Goal: Find specific page/section: Find specific page/section

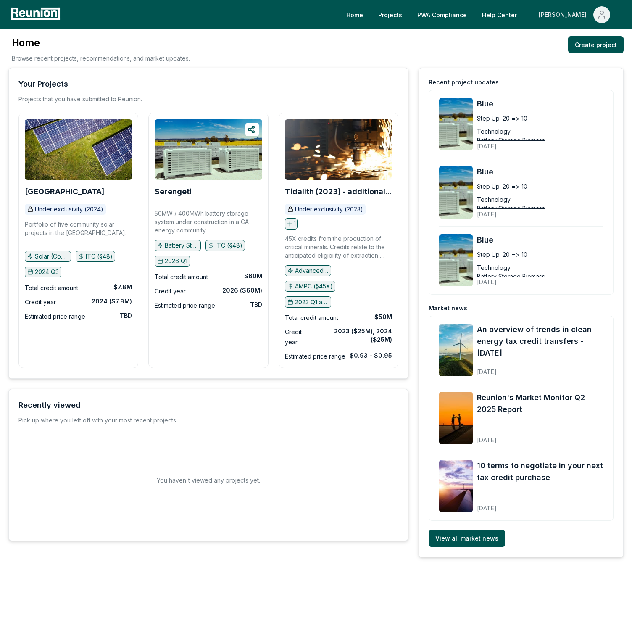
click at [592, 21] on button "[PERSON_NAME]" at bounding box center [574, 14] width 85 height 17
click at [573, 38] on div "Admin Portal" at bounding box center [583, 45] width 81 height 24
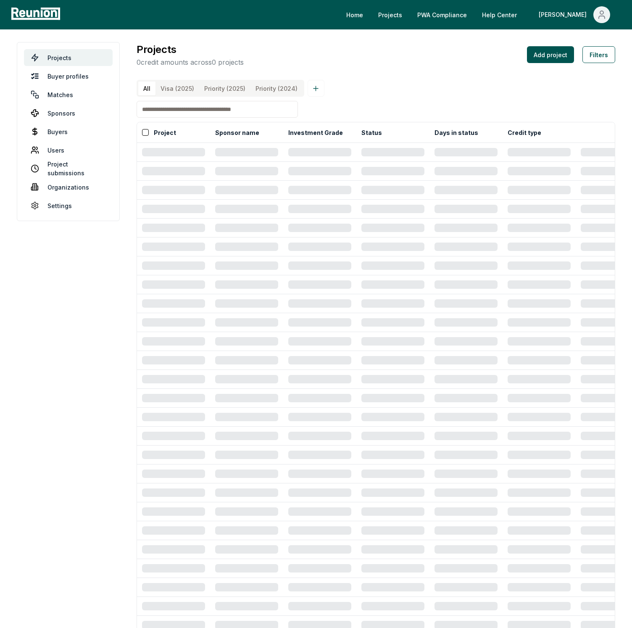
click at [479, 63] on div "Projects 0 credit amounts across 0 projects Add project Filters" at bounding box center [376, 54] width 479 height 25
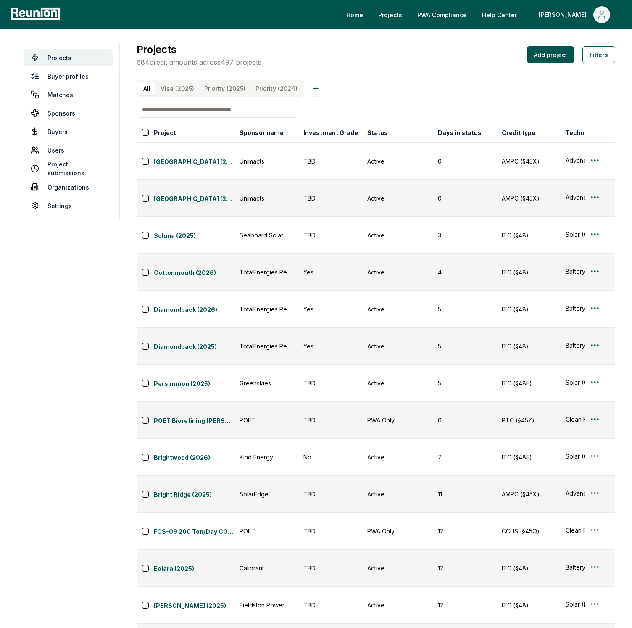
click at [203, 108] on input at bounding box center [217, 109] width 161 height 17
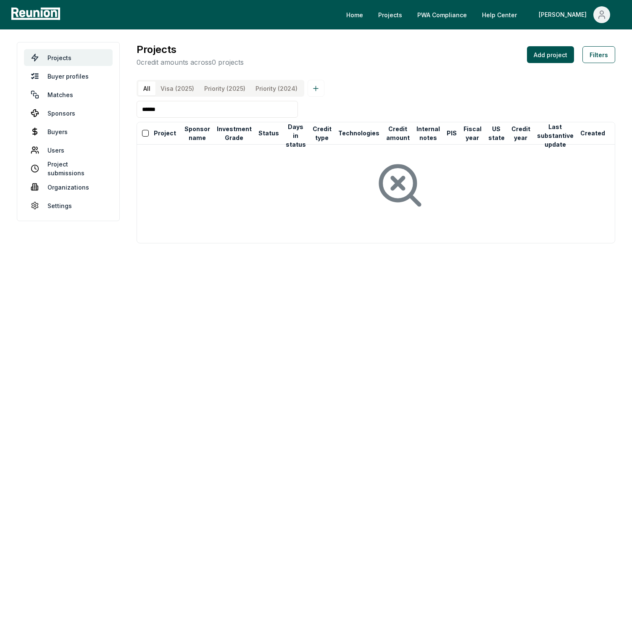
click at [282, 108] on input "******" at bounding box center [217, 109] width 161 height 17
type input "******"
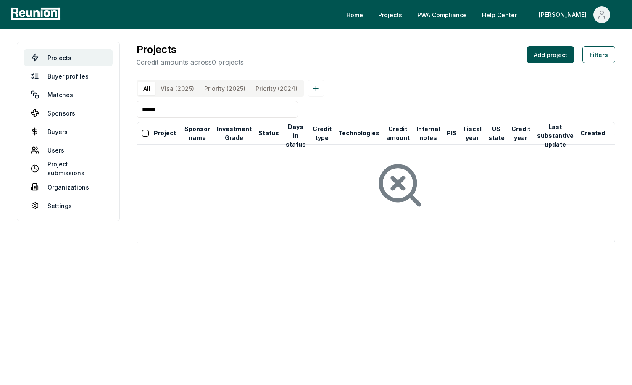
click at [199, 108] on input "******" at bounding box center [217, 109] width 161 height 17
click at [176, 111] on input at bounding box center [217, 109] width 161 height 17
click at [179, 111] on input at bounding box center [217, 109] width 161 height 17
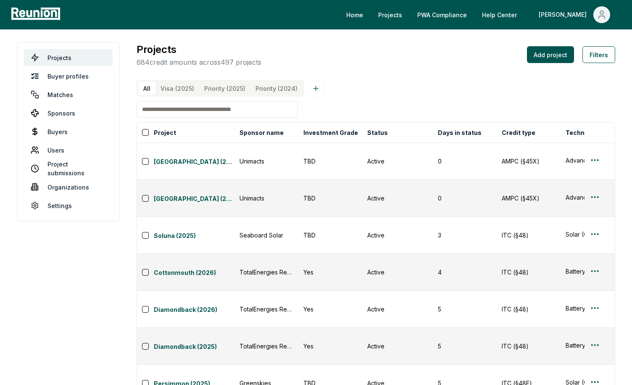
click at [179, 111] on input at bounding box center [217, 109] width 161 height 17
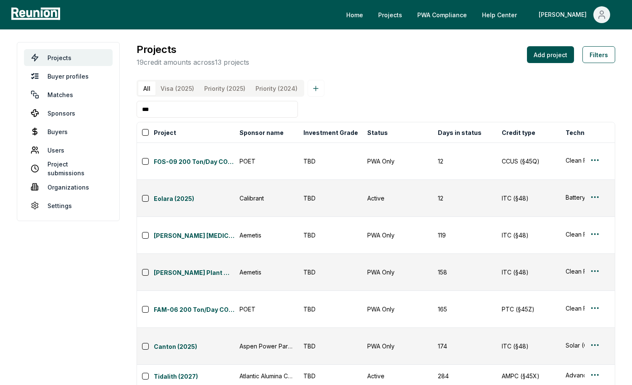
type input "****"
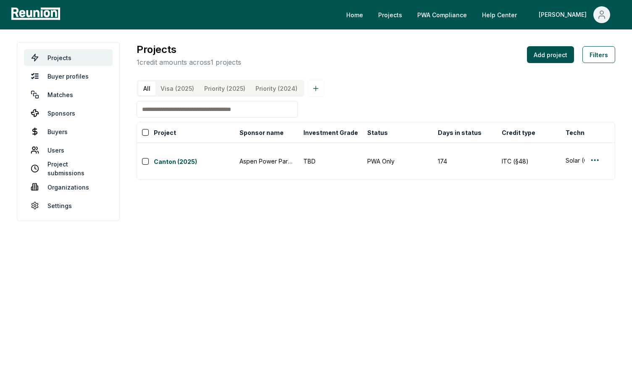
click at [272, 109] on input at bounding box center [217, 109] width 161 height 17
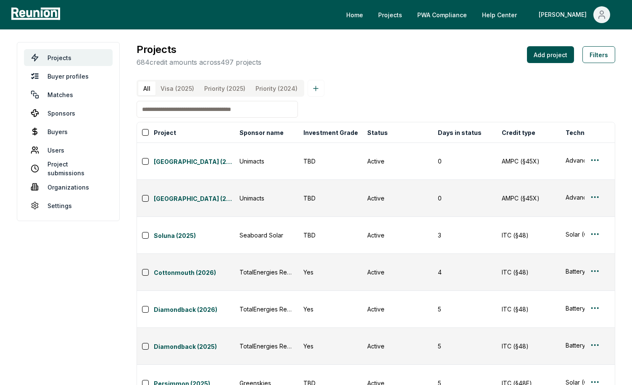
click at [256, 111] on input at bounding box center [217, 109] width 161 height 17
click at [274, 132] on button "Sponsor name" at bounding box center [261, 132] width 47 height 17
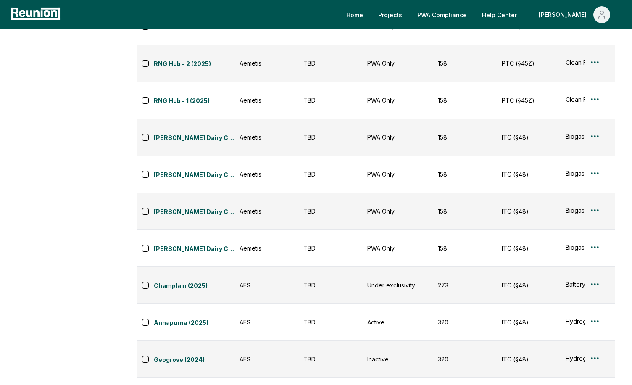
scroll to position [637, 0]
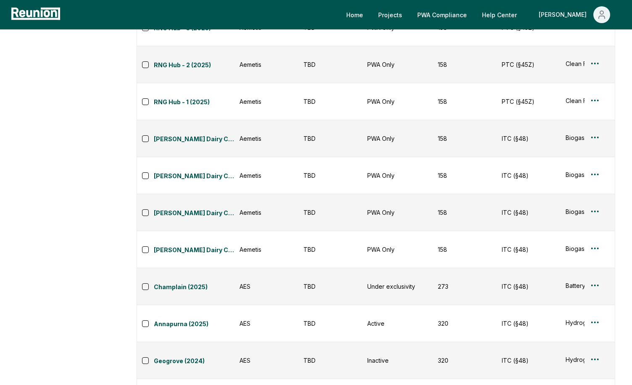
click at [90, 24] on div "Home Projects PWA Compliance Help Center Robby" at bounding box center [316, 14] width 632 height 29
click at [89, 24] on div "Home Projects PWA Compliance Help Center Robby" at bounding box center [316, 14] width 632 height 29
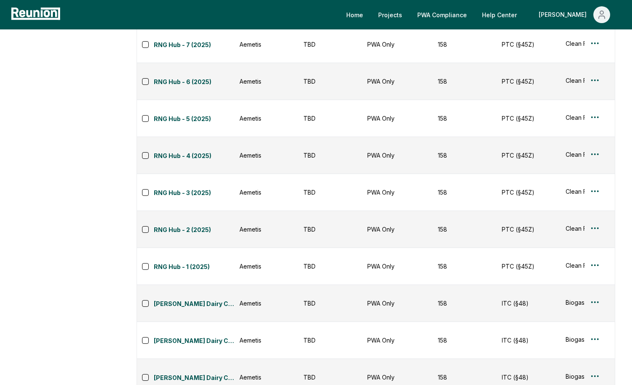
scroll to position [0, 0]
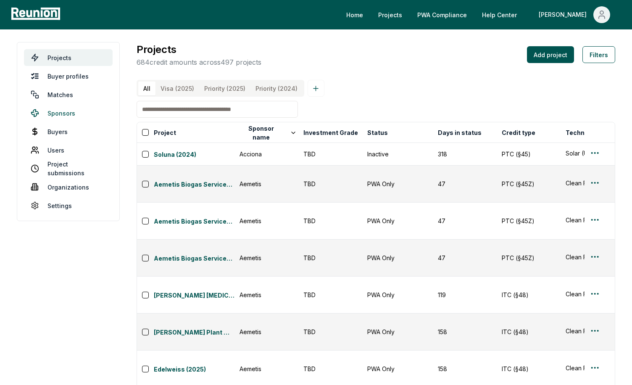
click at [50, 114] on link "Sponsors" at bounding box center [68, 113] width 89 height 17
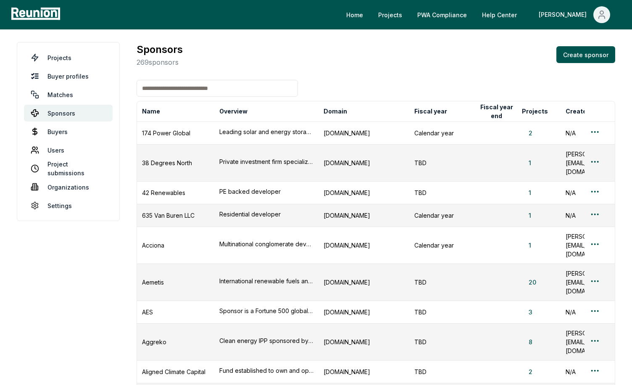
click at [198, 95] on input at bounding box center [217, 88] width 161 height 17
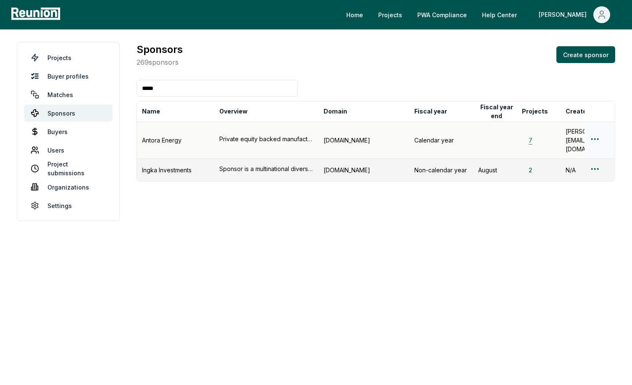
type input "*****"
click at [529, 136] on button "7" at bounding box center [530, 140] width 17 height 9
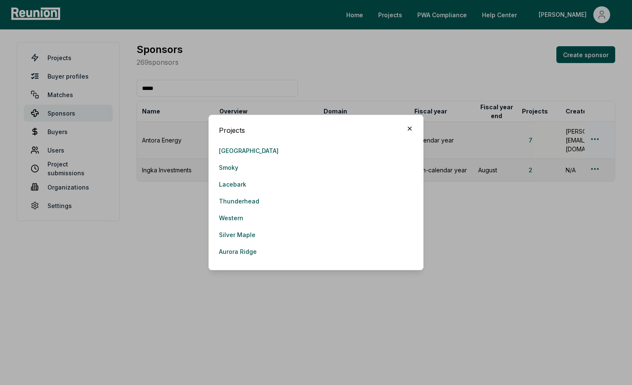
click at [409, 126] on icon "button" at bounding box center [409, 128] width 7 height 7
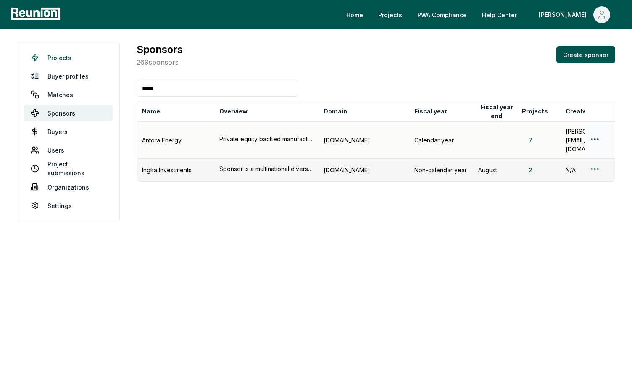
click at [66, 62] on link "Projects" at bounding box center [68, 57] width 89 height 17
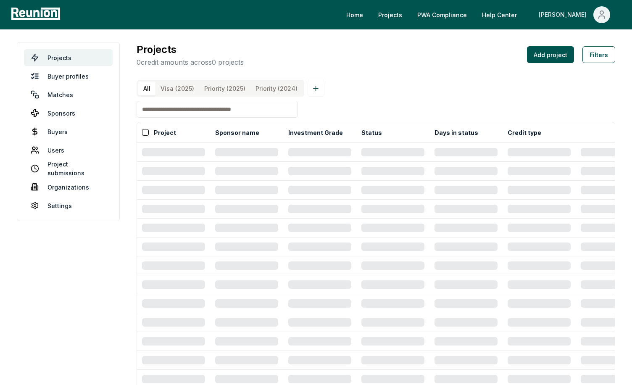
click at [582, 8] on div "[PERSON_NAME]" at bounding box center [564, 14] width 51 height 17
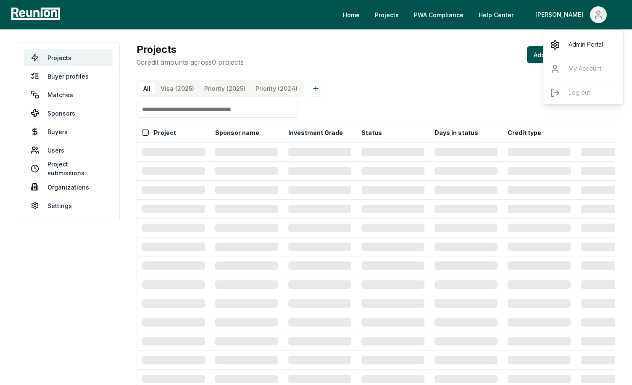
click at [574, 38] on div "Admin Portal" at bounding box center [583, 45] width 81 height 24
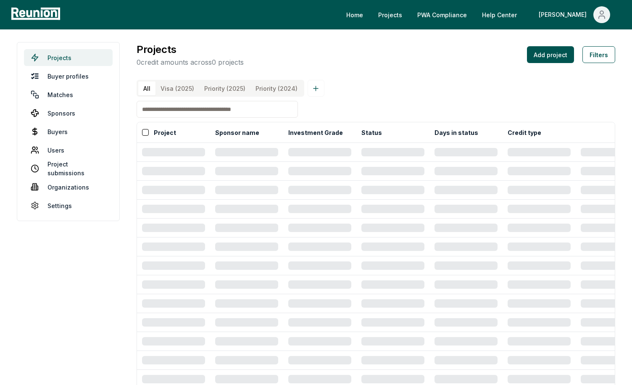
click at [80, 55] on link "Projects" at bounding box center [68, 57] width 89 height 17
click at [603, 53] on button "Filters" at bounding box center [598, 54] width 33 height 17
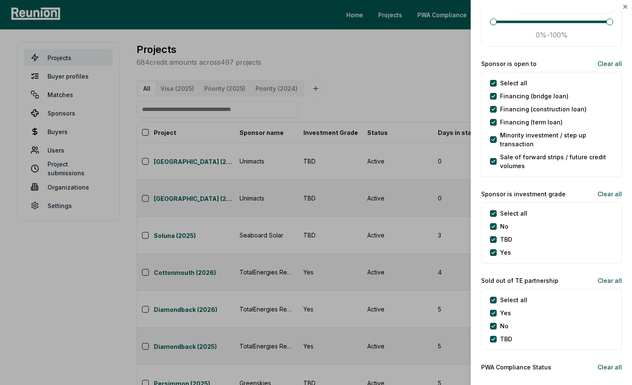
scroll to position [1701, 0]
click at [368, 105] on div at bounding box center [316, 192] width 632 height 385
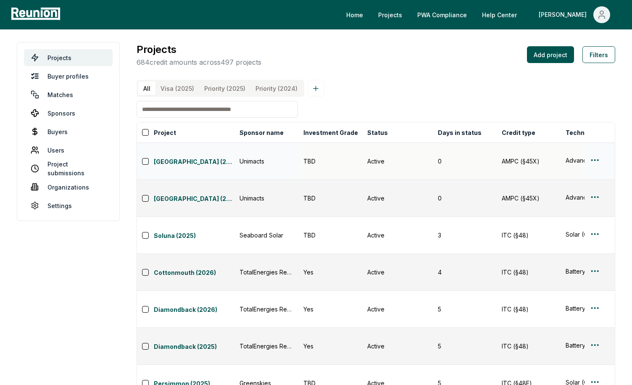
click at [569, 180] on div "Edit" at bounding box center [585, 186] width 80 height 14
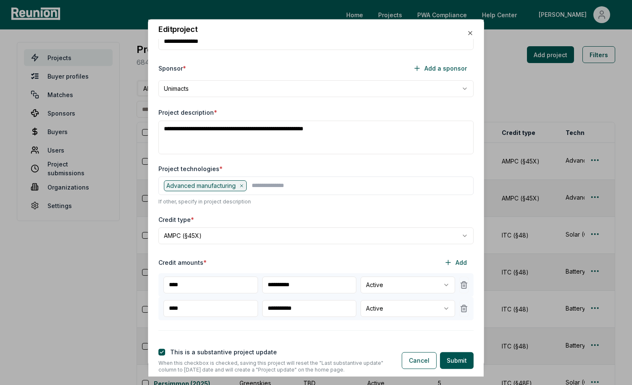
scroll to position [0, 0]
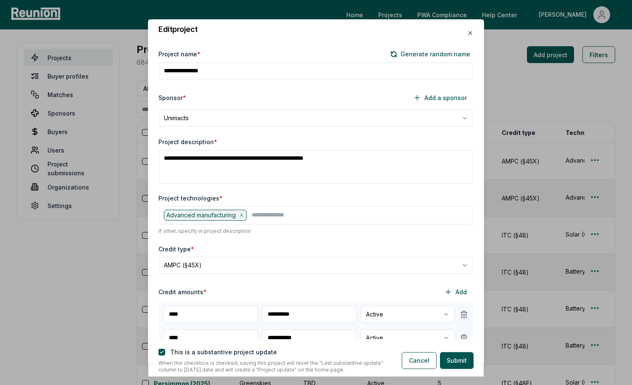
click at [526, 111] on div at bounding box center [316, 192] width 632 height 385
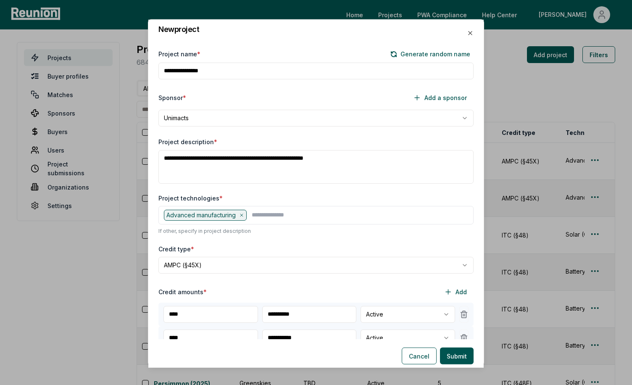
click at [63, 113] on div at bounding box center [316, 192] width 632 height 385
click at [61, 113] on div at bounding box center [316, 192] width 632 height 385
click at [57, 112] on div at bounding box center [316, 192] width 632 height 385
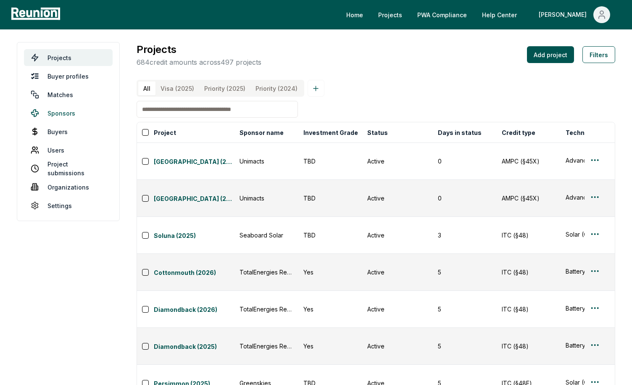
click at [64, 113] on link "Sponsors" at bounding box center [68, 113] width 89 height 17
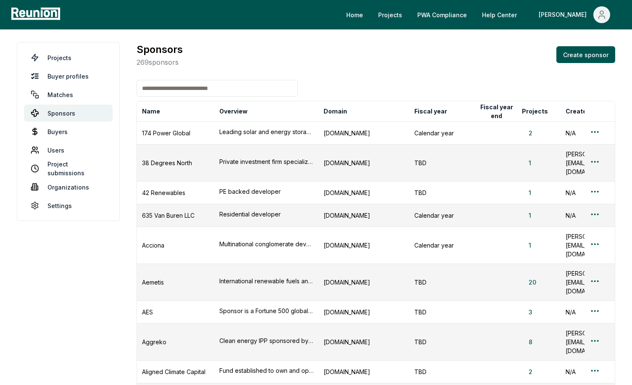
click at [231, 90] on input at bounding box center [217, 88] width 161 height 17
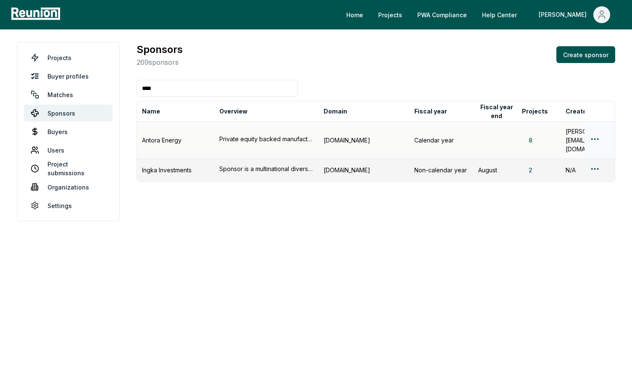
type input "****"
click at [596, 130] on html "Please visit us on your desktop We're working on making our marketplace mobile-…" at bounding box center [316, 192] width 632 height 385
click at [566, 161] on div "Edit sponsor" at bounding box center [585, 165] width 80 height 14
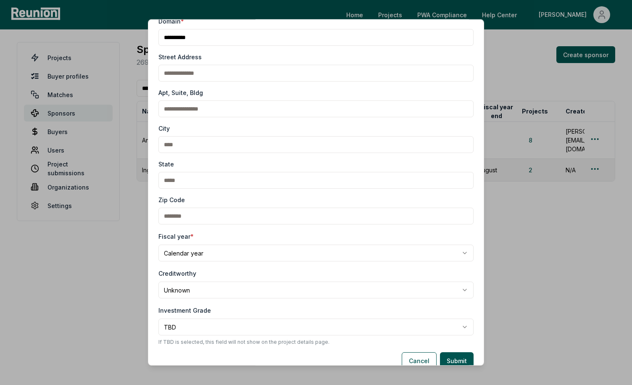
scroll to position [112, 0]
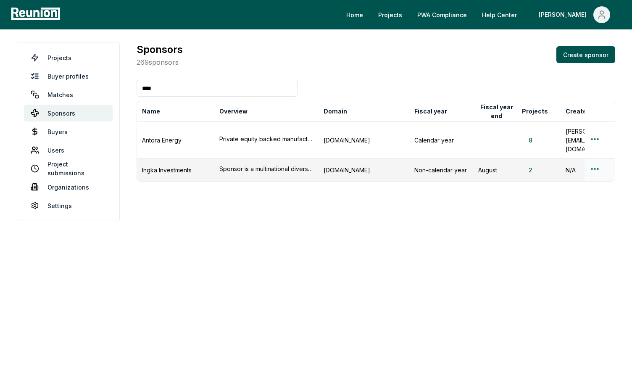
click at [596, 154] on html "Please visit us on your desktop We're working on making our marketplace mobile-…" at bounding box center [316, 192] width 632 height 385
click at [568, 183] on div "Edit sponsor" at bounding box center [585, 188] width 80 height 14
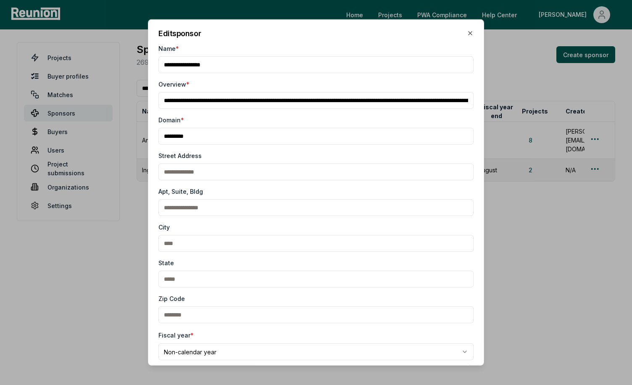
scroll to position [149, 0]
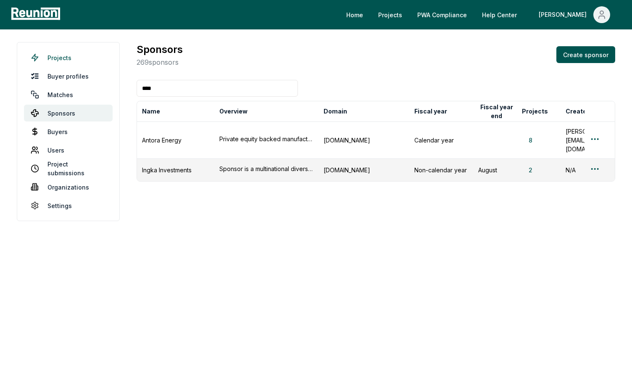
click at [57, 61] on link "Projects" at bounding box center [68, 57] width 89 height 17
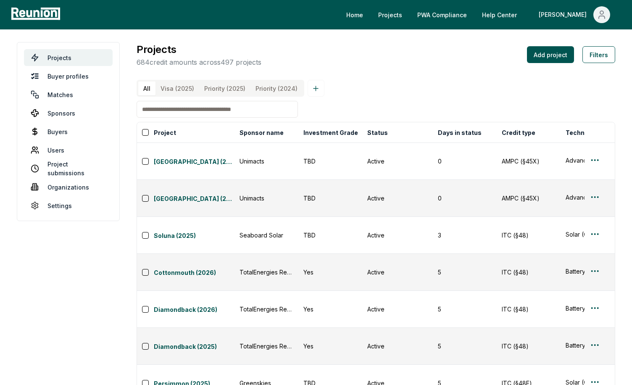
click at [481, 88] on div "All Visa (2025) Priority (2025) Priority (2024)" at bounding box center [376, 88] width 479 height 17
click at [268, 111] on input at bounding box center [217, 109] width 161 height 17
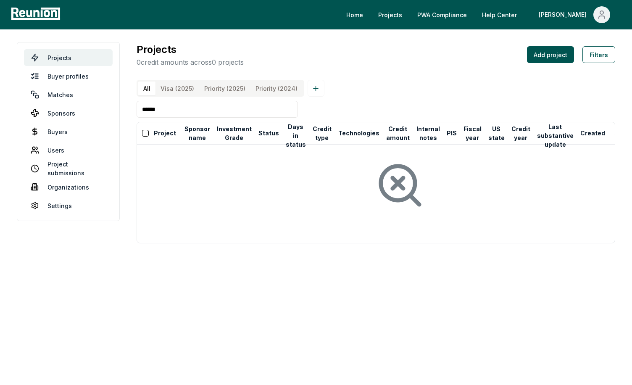
click at [191, 113] on input "******" at bounding box center [217, 109] width 161 height 17
type input "*****"
click at [210, 113] on input "*****" at bounding box center [217, 109] width 161 height 17
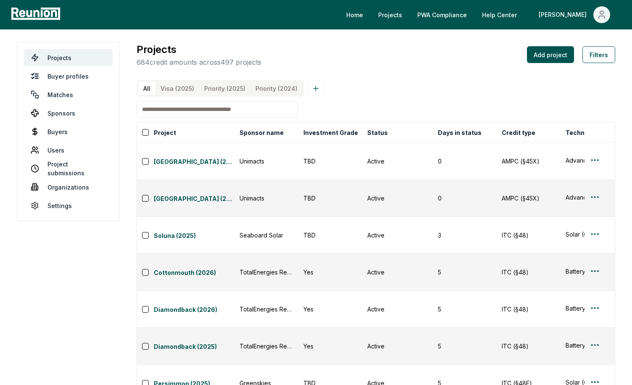
click at [364, 87] on div "All Visa (2025) Priority (2025) Priority (2024)" at bounding box center [376, 88] width 479 height 17
click at [253, 52] on h3 "Projects" at bounding box center [199, 49] width 125 height 15
click at [357, 54] on div "Projects 684 credit amounts across 497 projects Add project Filters" at bounding box center [376, 54] width 479 height 25
click at [315, 64] on div "Projects 684 credit amounts across 497 projects Add project Filters" at bounding box center [376, 54] width 479 height 25
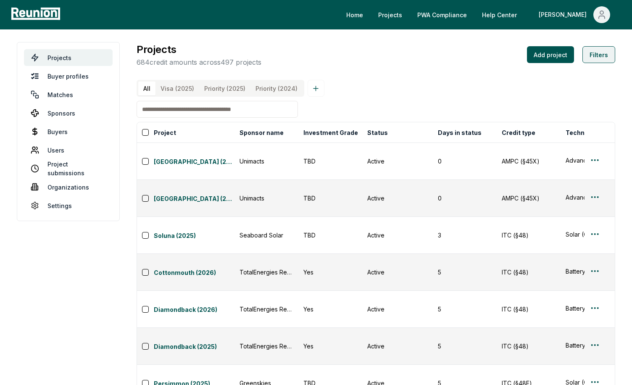
click at [599, 54] on button "Filters" at bounding box center [598, 54] width 33 height 17
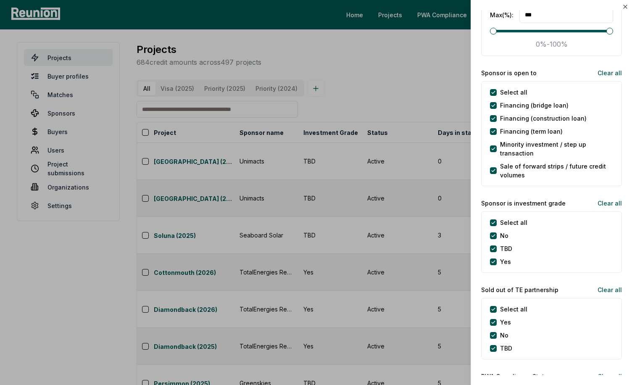
scroll to position [1696, 0]
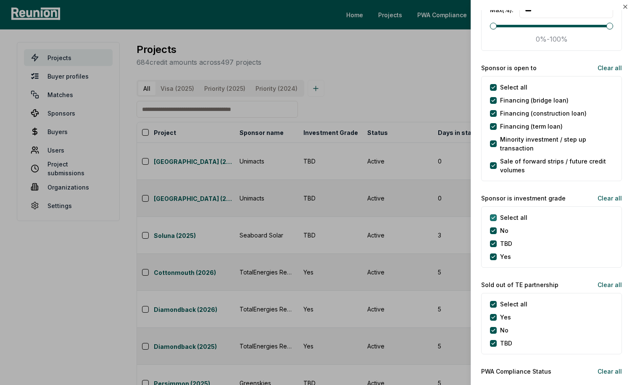
click at [493, 218] on grade "Select all" at bounding box center [493, 217] width 7 height 7
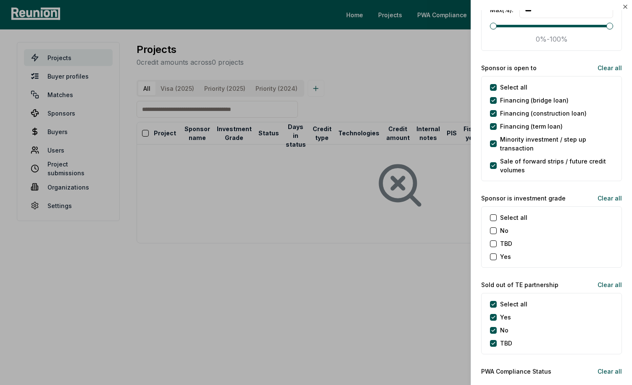
click at [493, 242] on button "TBD" at bounding box center [493, 243] width 7 height 7
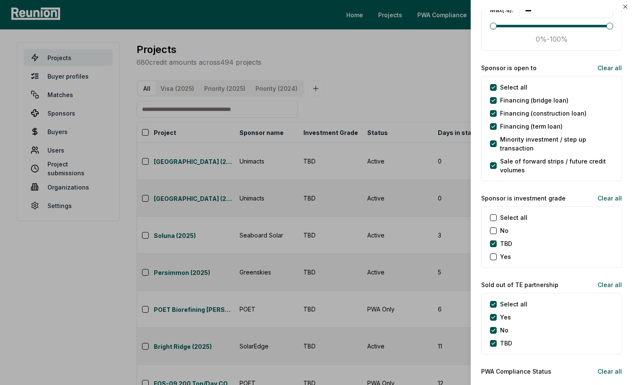
click at [333, 83] on div at bounding box center [316, 192] width 632 height 385
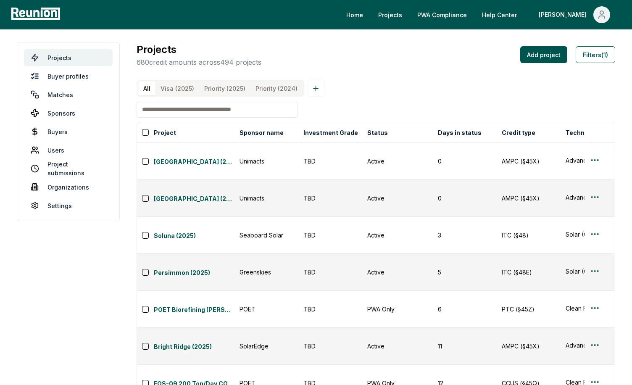
click at [261, 131] on button "Sponsor name" at bounding box center [261, 132] width 47 height 17
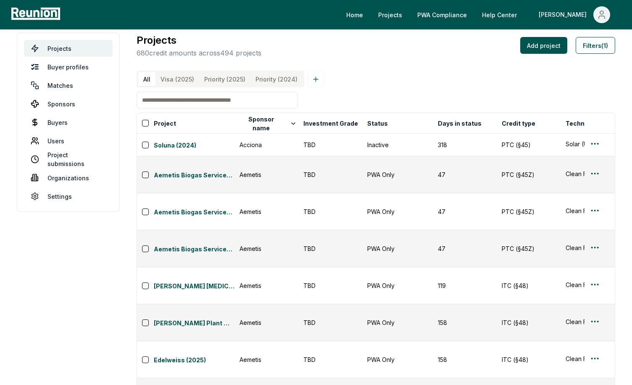
scroll to position [0, 0]
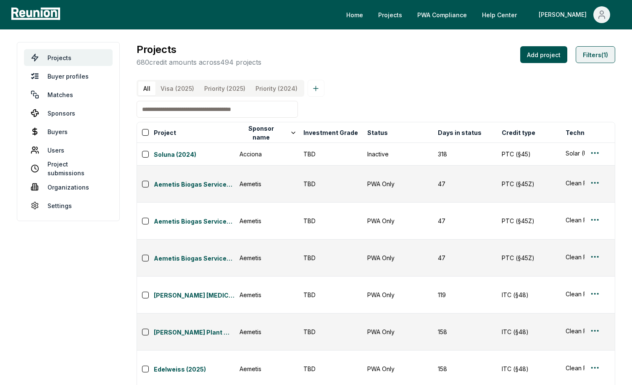
click at [590, 58] on button "Filters (1)" at bounding box center [596, 54] width 40 height 17
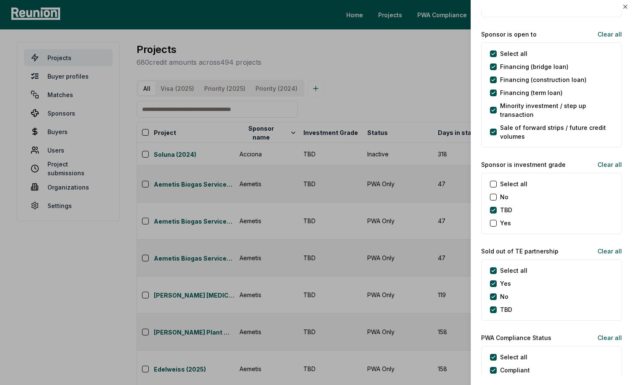
scroll to position [1731, 0]
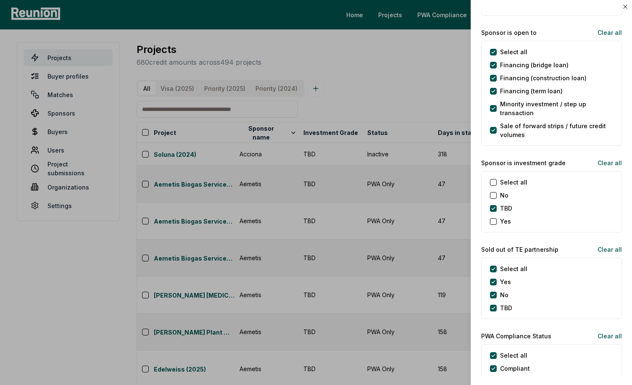
click at [495, 194] on button "No" at bounding box center [493, 195] width 7 height 7
type button "on"
click at [498, 118] on div "Select all Financing (bridge loan) Financing (construction loan) Financing (ter…" at bounding box center [551, 93] width 141 height 105
click at [493, 131] on volumes "Sale of forward strips / future credit volumes" at bounding box center [493, 130] width 7 height 7
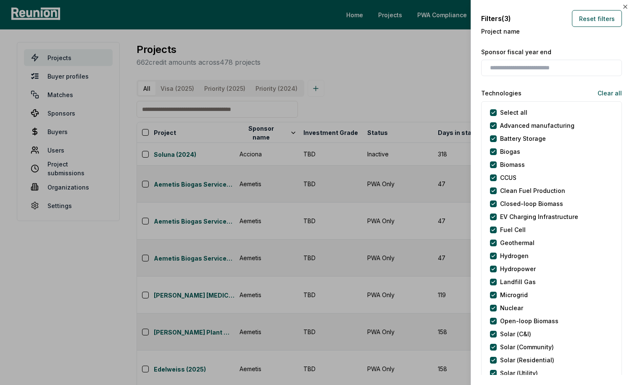
scroll to position [1095, 0]
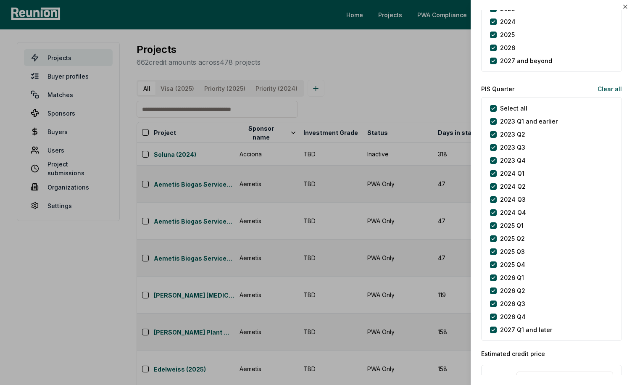
click at [357, 182] on div at bounding box center [316, 192] width 632 height 385
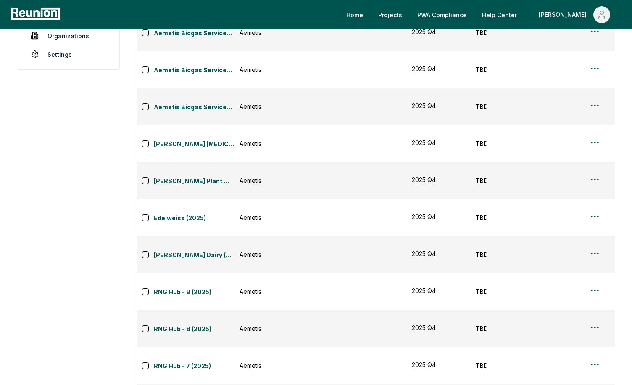
scroll to position [0, 0]
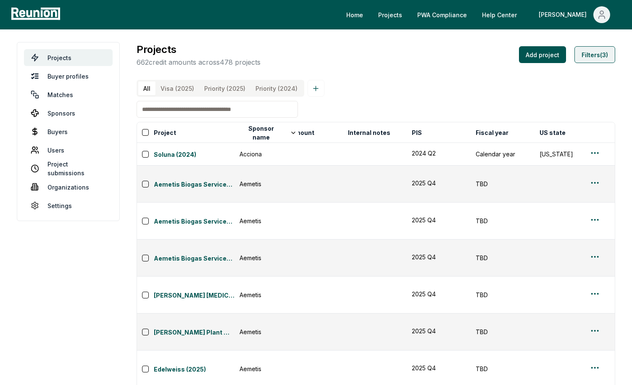
click at [598, 60] on button "Filters (3)" at bounding box center [594, 54] width 41 height 17
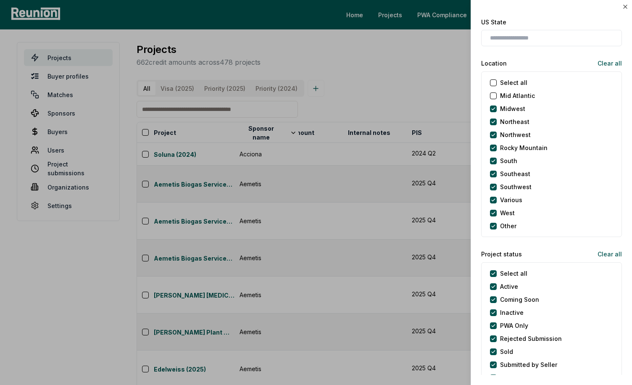
scroll to position [666, 0]
click at [493, 78] on div "Select all" at bounding box center [508, 82] width 37 height 9
click at [493, 81] on button "Select all" at bounding box center [493, 82] width 7 height 7
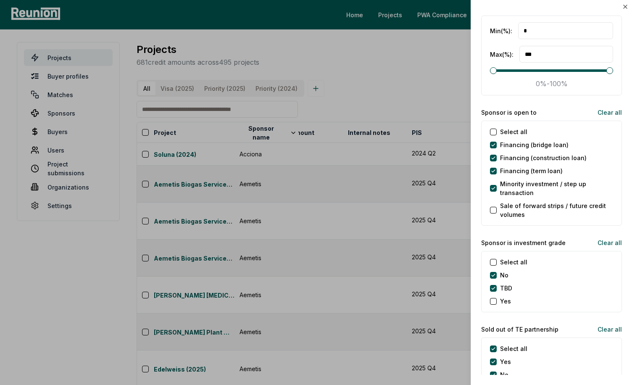
scroll to position [1663, 0]
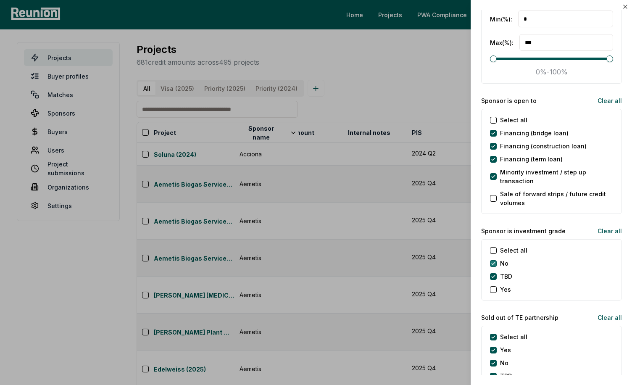
click at [494, 121] on to "Select all" at bounding box center [493, 120] width 7 height 7
click at [495, 263] on button "No" at bounding box center [493, 263] width 7 height 7
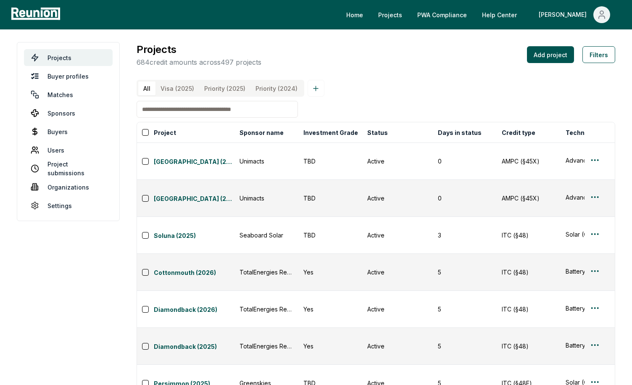
click at [386, 59] on div "Projects 684 credit amounts across 497 projects Add project Filters" at bounding box center [376, 54] width 479 height 25
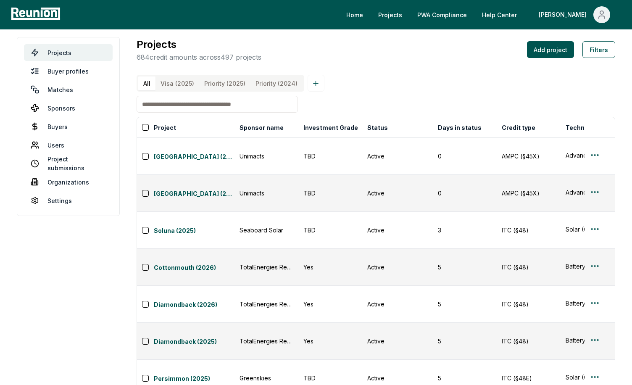
scroll to position [2, 0]
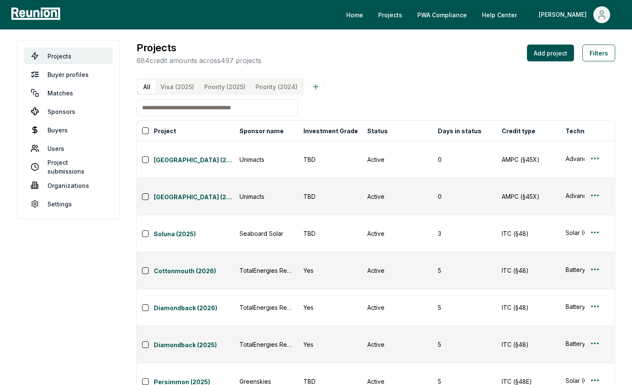
click at [353, 89] on div "All Visa (2025) Priority (2025) Priority (2024)" at bounding box center [376, 86] width 479 height 17
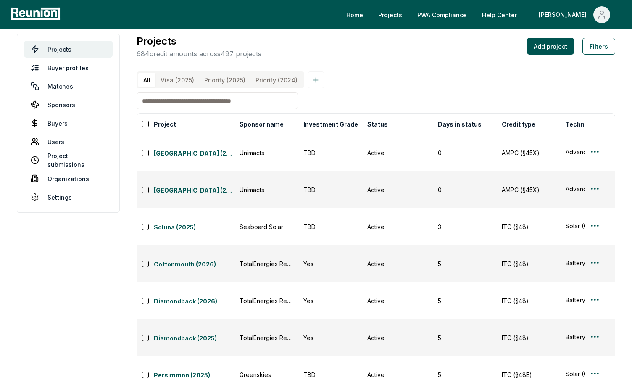
scroll to position [9, 0]
click at [449, 44] on div "Projects 684 credit amounts across 497 projects Add project Filters" at bounding box center [376, 45] width 479 height 25
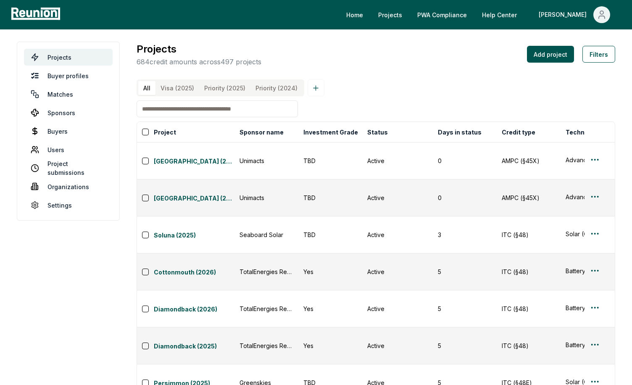
scroll to position [0, 0]
